Goal: Task Accomplishment & Management: Use online tool/utility

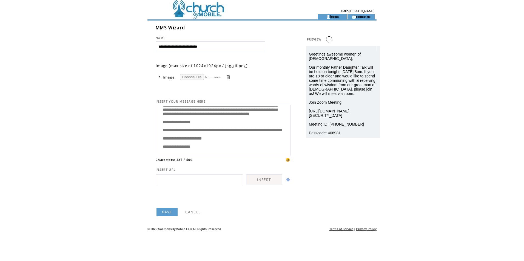
scroll to position [66, 0]
click at [189, 78] on input "file" at bounding box center [200, 77] width 41 height 6
type input "**********"
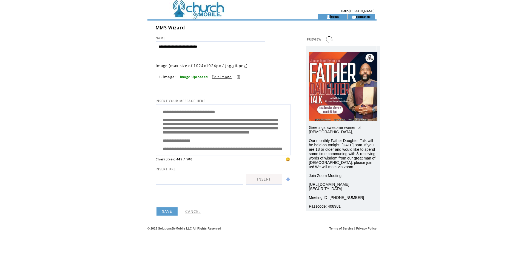
click at [166, 211] on link "SAVE" at bounding box center [166, 212] width 21 height 8
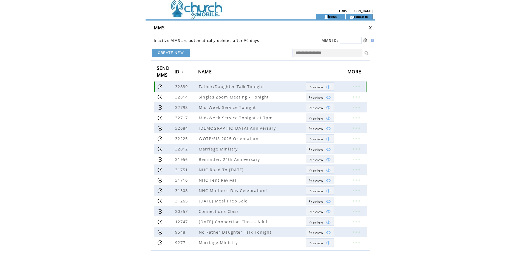
click at [161, 87] on link at bounding box center [159, 86] width 5 height 5
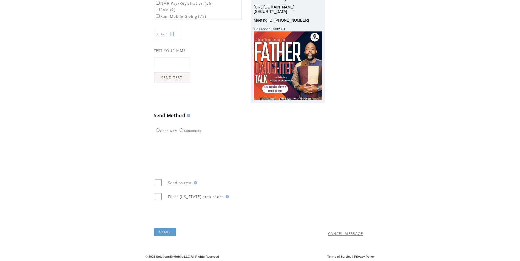
scroll to position [110, 0]
click at [162, 235] on link "SEND" at bounding box center [165, 233] width 22 height 8
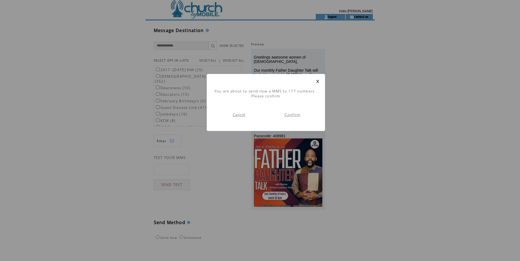
scroll to position [0, 0]
click at [294, 115] on link "Confirm" at bounding box center [292, 114] width 16 height 5
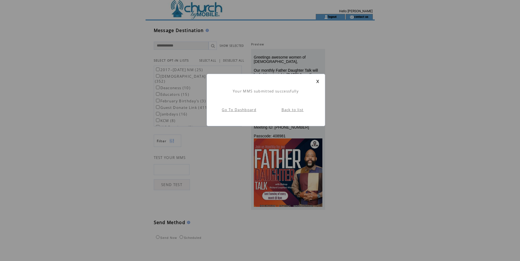
scroll to position [0, 0]
click at [316, 81] on link at bounding box center [317, 82] width 3 height 4
